Goal: Task Accomplishment & Management: Manage account settings

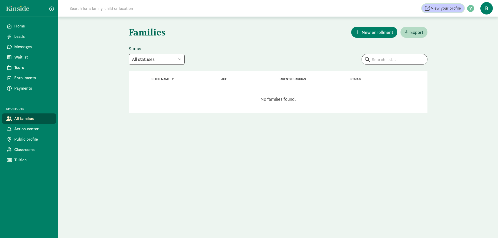
click at [432, 8] on span "View your profile" at bounding box center [446, 8] width 30 height 6
click at [169, 62] on select "All statuses Enrolled Inactive Removed from waitlist On waitlist Booked tour Le…" at bounding box center [157, 59] width 56 height 11
select select "filled"
click at [129, 54] on select "All statuses Enrolled Inactive Removed from waitlist On waitlist Booked tour Le…" at bounding box center [157, 59] width 56 height 11
click at [179, 61] on select "All statuses Enrolled Inactive Removed from waitlist On waitlist Booked tour Le…" at bounding box center [157, 59] width 56 height 11
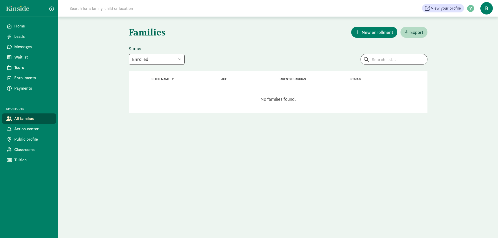
click at [210, 46] on div "Status All statuses Enrolled Inactive Removed from waitlist On waitlist Booked …" at bounding box center [240, 55] width 223 height 19
click at [41, 131] on span "Action center" at bounding box center [33, 129] width 38 height 6
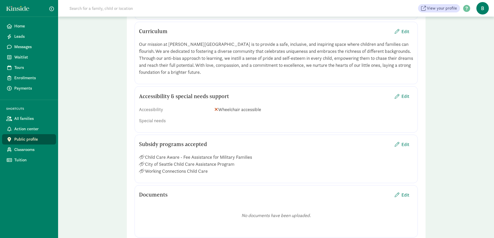
scroll to position [545, 0]
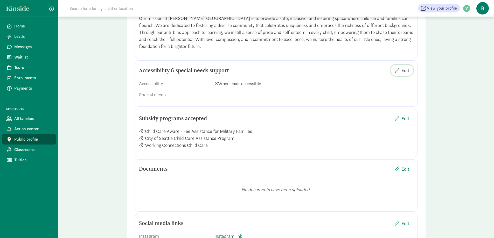
click at [400, 71] on span "Edit" at bounding box center [402, 70] width 15 height 7
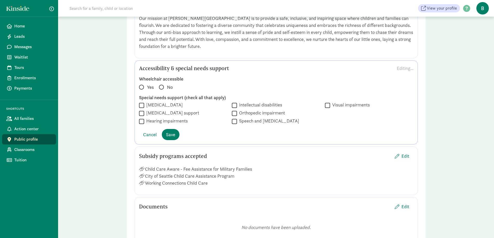
scroll to position [571, 0]
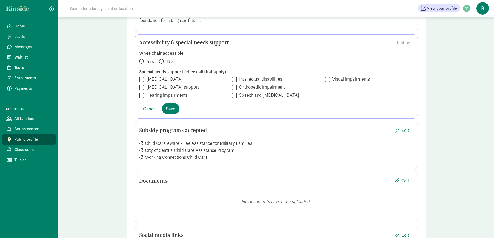
click at [144, 61] on label "Yes" at bounding box center [147, 61] width 16 height 6
click at [142, 61] on input "Yes" at bounding box center [140, 58] width 3 height 3
radio input "true"
click at [162, 62] on span at bounding box center [161, 61] width 5 height 5
click at [162, 61] on input "No" at bounding box center [160, 58] width 3 height 3
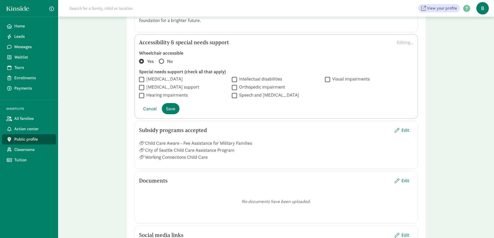
radio input "true"
click at [146, 63] on label "Yes" at bounding box center [147, 61] width 16 height 6
click at [142, 61] on input "Yes" at bounding box center [140, 58] width 3 height 3
radio input "true"
click at [146, 109] on span "Cancel" at bounding box center [149, 108] width 13 height 7
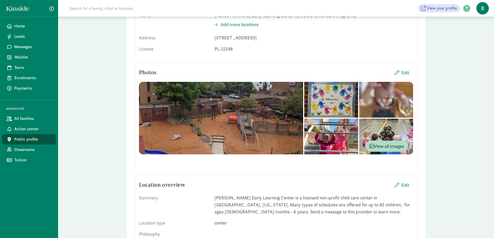
scroll to position [0, 0]
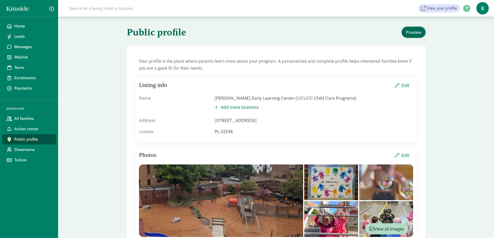
click at [412, 33] on span "Preview" at bounding box center [414, 32] width 16 height 7
click at [406, 85] on span "Edit" at bounding box center [406, 85] width 8 height 7
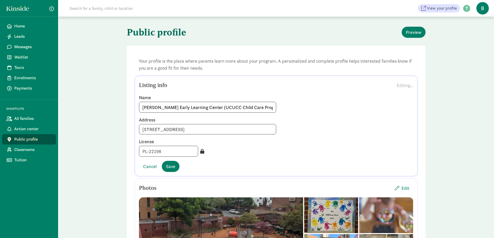
click at [352, 107] on div "Trettin Early Learning Center (UCUCC Child Care Programs)" at bounding box center [276, 107] width 274 height 11
click at [177, 167] on button "Save" at bounding box center [171, 166] width 18 height 11
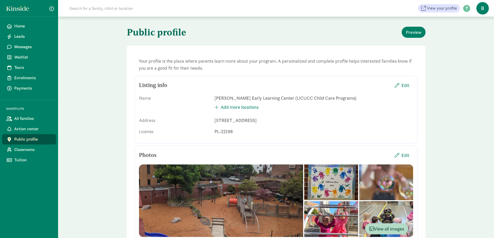
click at [243, 69] on div "Your profile is the place where parents learn more about your program. A person…" at bounding box center [276, 64] width 283 height 22
click at [483, 4] on span "B" at bounding box center [482, 8] width 12 height 12
click at [22, 33] on link "Leads" at bounding box center [29, 36] width 54 height 10
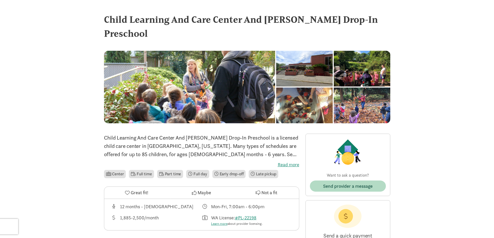
click at [232, 20] on div "Child Learning And Care Center And [PERSON_NAME] Drop-In Preschool" at bounding box center [247, 26] width 286 height 28
click at [250, 203] on div "Mon-Fri, 7:00am - 6:00pm" at bounding box center [237, 206] width 53 height 7
click at [289, 162] on label "Read more" at bounding box center [201, 165] width 195 height 6
click at [0, 0] on input "Read more" at bounding box center [0, 0] width 0 height 0
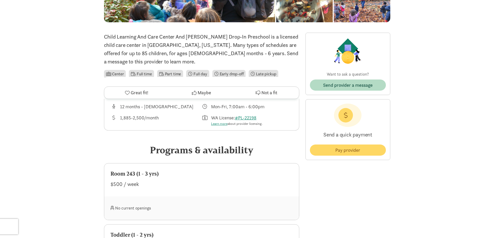
scroll to position [78, 0]
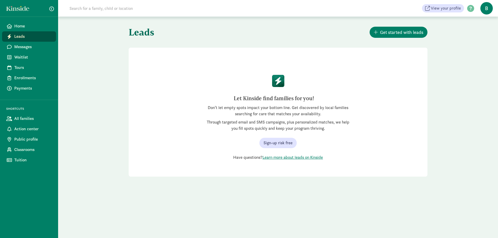
click at [24, 27] on span "Home" at bounding box center [33, 26] width 38 height 6
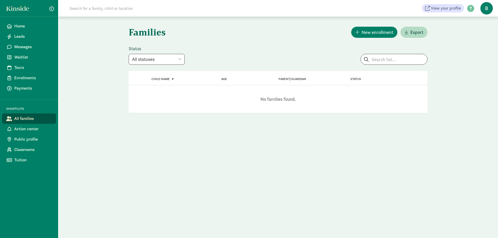
click at [25, 131] on span "Action center" at bounding box center [33, 129] width 38 height 6
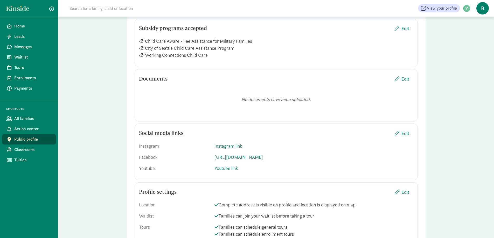
scroll to position [674, 0]
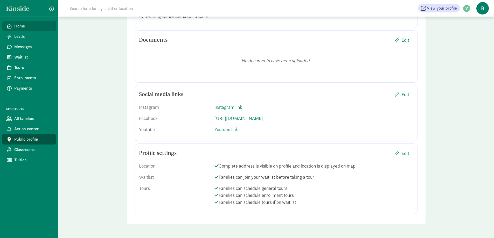
click at [16, 25] on span "Home" at bounding box center [33, 26] width 38 height 6
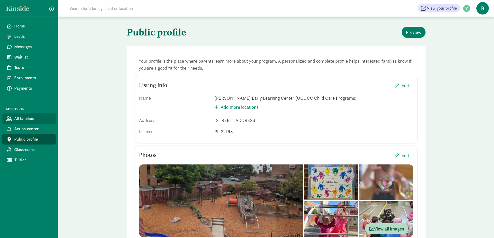
click at [21, 118] on span "All families" at bounding box center [33, 119] width 38 height 6
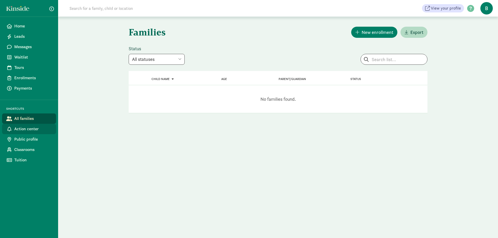
click at [37, 127] on span "Action center" at bounding box center [33, 129] width 38 height 6
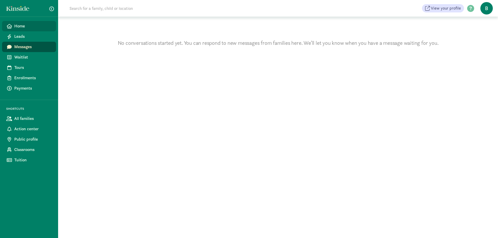
click at [14, 24] on span "Home" at bounding box center [33, 26] width 38 height 6
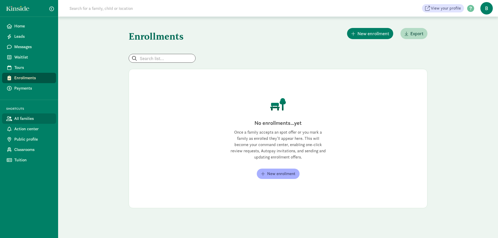
click at [26, 120] on span "All families" at bounding box center [33, 119] width 38 height 6
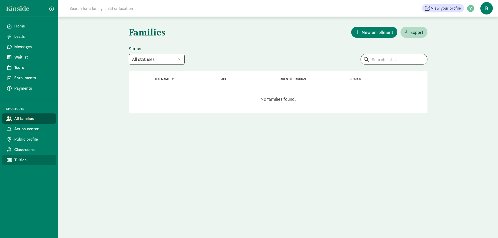
click at [31, 158] on span "Tuition" at bounding box center [33, 160] width 38 height 6
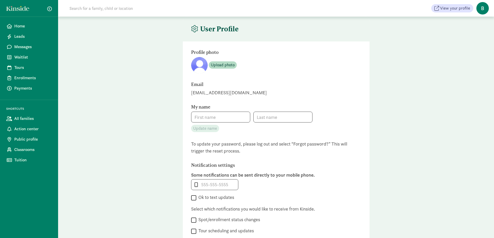
type input "[PERSON_NAME]"
type input "2065243400"
checkbox input "false"
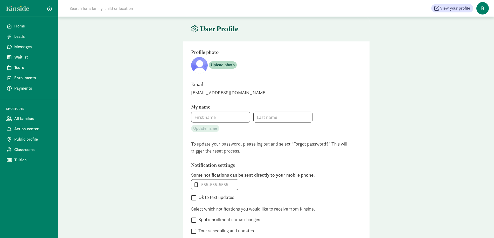
checkbox input "false"
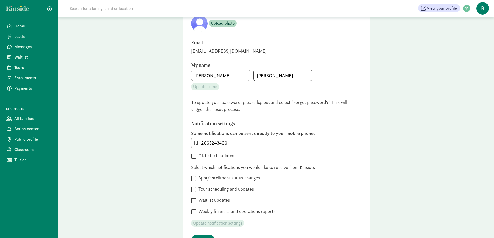
scroll to position [89, 0]
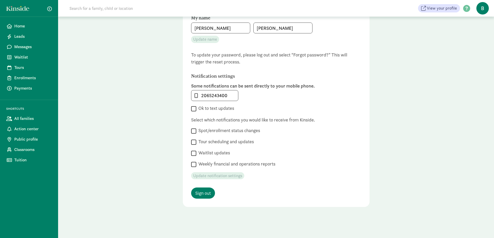
click at [251, 132] on label "Spot/enrollment status changes" at bounding box center [228, 131] width 64 height 6
click at [196, 132] on input "Spot/enrollment status changes" at bounding box center [193, 131] width 5 height 7
checkbox input "true"
click at [246, 143] on label "Tour scheduling and updates" at bounding box center [225, 142] width 58 height 6
click at [196, 143] on input "Tour scheduling and updates" at bounding box center [193, 142] width 5 height 7
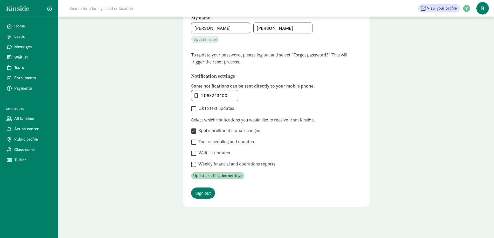
checkbox input "true"
click at [224, 155] on label "Waitlist updates" at bounding box center [213, 153] width 34 height 6
click at [196, 155] on input "Waitlist updates" at bounding box center [193, 153] width 5 height 7
click at [224, 153] on label "Waitlist updates" at bounding box center [213, 153] width 34 height 6
click at [196, 153] on input "Waitlist updates" at bounding box center [193, 153] width 5 height 7
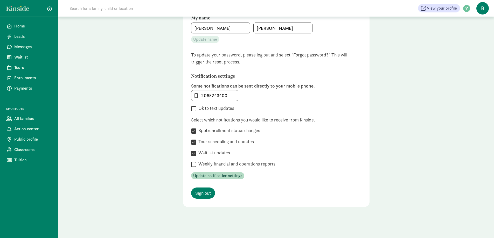
checkbox input "false"
click at [229, 145] on label "Tour scheduling and updates" at bounding box center [225, 142] width 58 height 6
click at [196, 145] on input "Tour scheduling and updates" at bounding box center [193, 142] width 5 height 7
click at [233, 134] on div " Spot/enrollment status changes" at bounding box center [276, 131] width 170 height 7
click at [227, 143] on label "Tour scheduling and updates" at bounding box center [225, 142] width 58 height 6
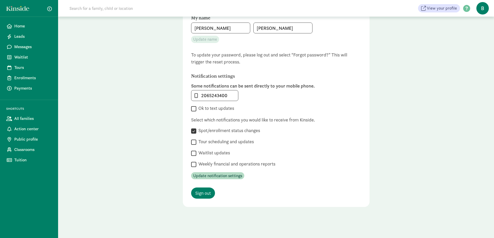
click at [196, 143] on input "Tour scheduling and updates" at bounding box center [193, 142] width 5 height 7
checkbox input "true"
click at [213, 154] on label "Waitlist updates" at bounding box center [213, 153] width 34 height 6
click at [196, 154] on input "Waitlist updates" at bounding box center [193, 153] width 5 height 7
checkbox input "true"
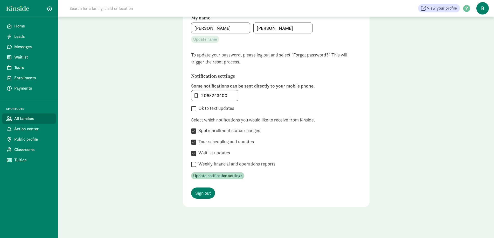
click at [22, 117] on span "All families" at bounding box center [33, 119] width 38 height 6
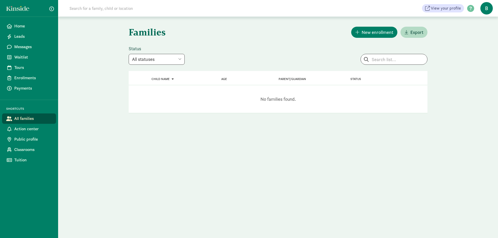
click at [25, 20] on div "Home Leads Messages Waitlist Tours Enrollments Payments SHORTCUTS All families …" at bounding box center [29, 119] width 58 height 238
click at [25, 22] on link "Home" at bounding box center [29, 26] width 54 height 10
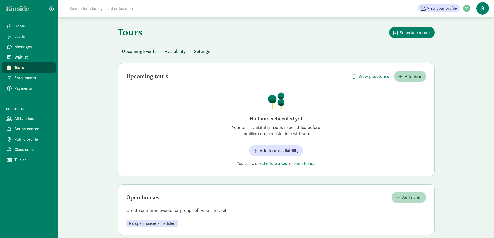
click at [183, 50] on span "Availability" at bounding box center [175, 51] width 21 height 7
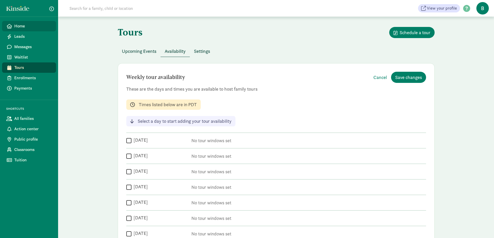
click at [35, 25] on span "Home" at bounding box center [33, 26] width 38 height 6
